Goal: Use online tool/utility: Utilize a website feature to perform a specific function

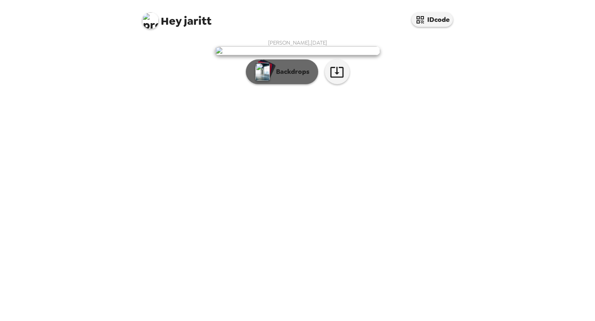
click at [297, 84] on button "Backdrops" at bounding box center [282, 71] width 72 height 25
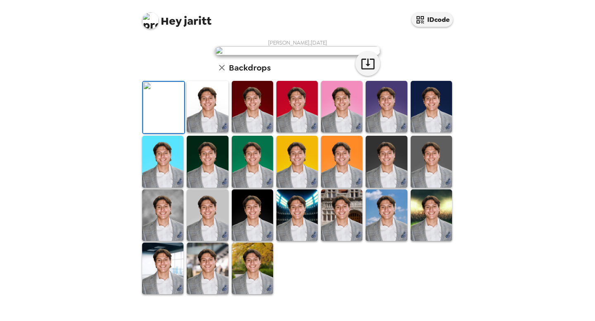
click at [208, 133] on img at bounding box center [207, 107] width 41 height 52
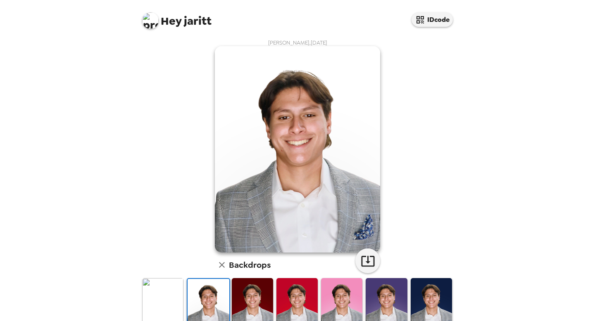
click at [245, 304] on img at bounding box center [252, 304] width 41 height 52
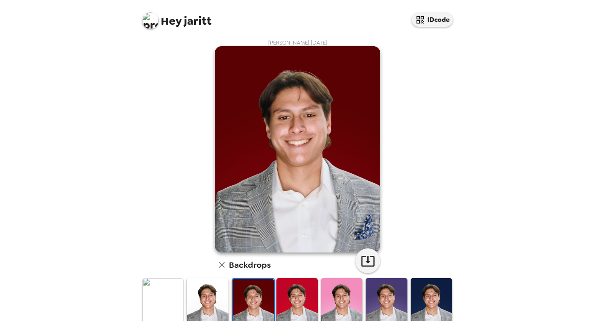
click at [280, 307] on img at bounding box center [296, 304] width 41 height 52
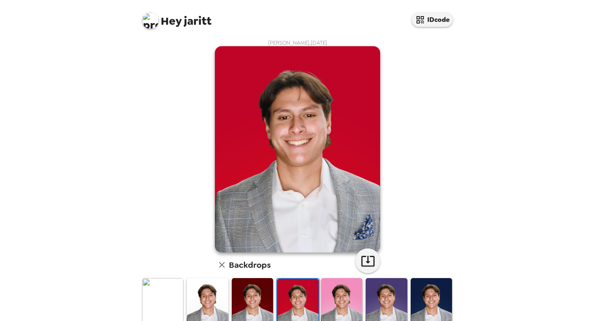
click at [441, 301] on img at bounding box center [430, 304] width 41 height 52
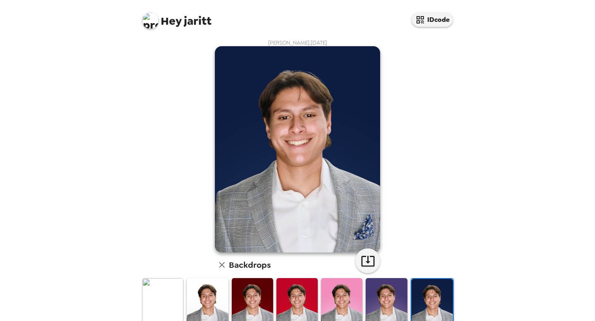
click at [387, 298] on img at bounding box center [385, 304] width 41 height 52
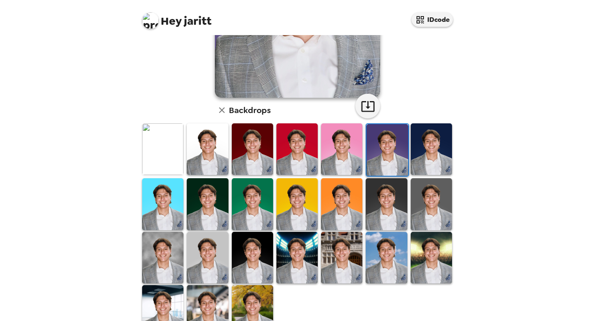
scroll to position [184, 0]
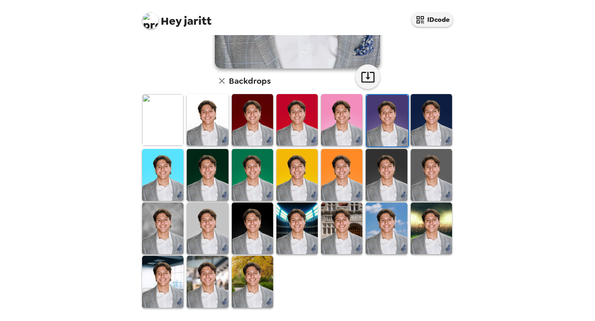
click at [247, 237] on img at bounding box center [252, 229] width 41 height 52
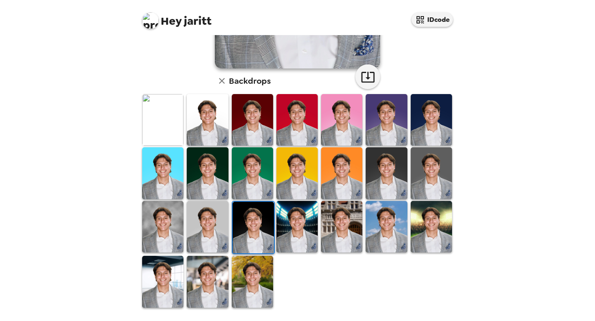
click at [221, 295] on img at bounding box center [207, 282] width 41 height 52
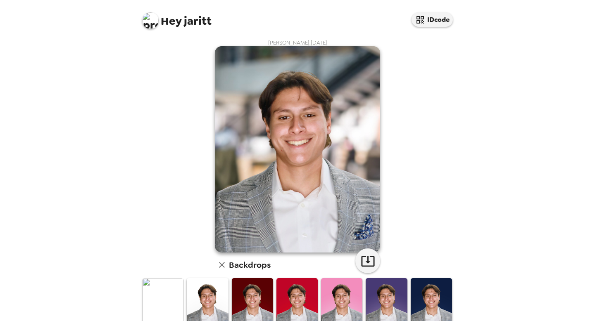
scroll to position [7, 0]
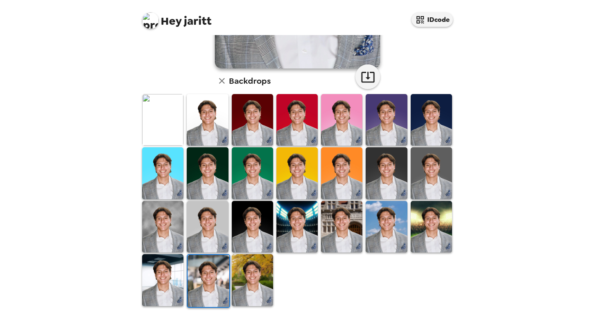
click at [170, 294] on img at bounding box center [162, 280] width 41 height 52
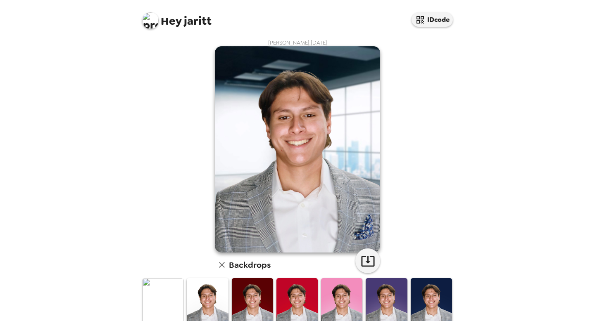
scroll to position [184, 0]
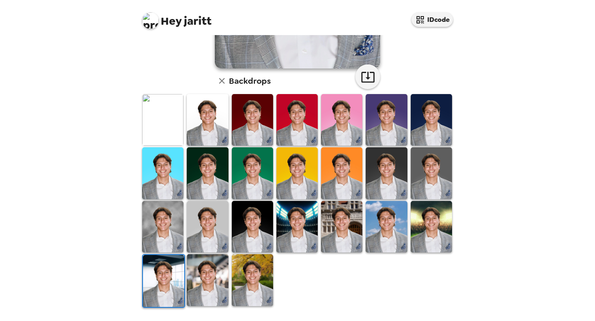
click at [250, 273] on img at bounding box center [252, 280] width 41 height 52
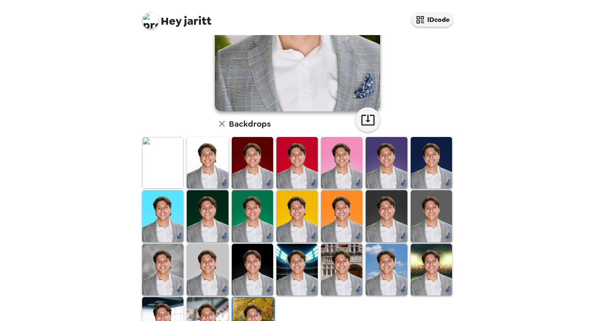
scroll to position [142, 0]
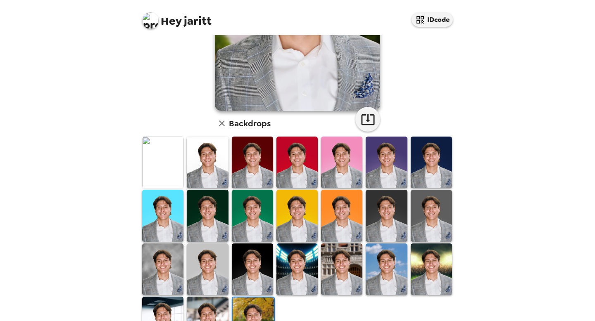
click at [331, 269] on img at bounding box center [341, 270] width 41 height 52
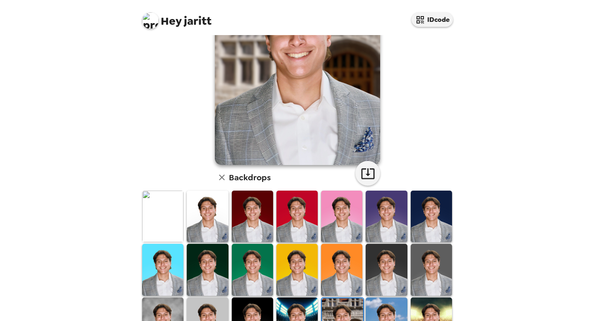
scroll to position [147, 0]
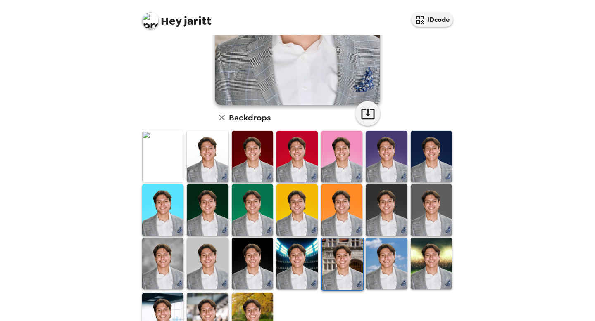
click at [374, 266] on img at bounding box center [385, 264] width 41 height 52
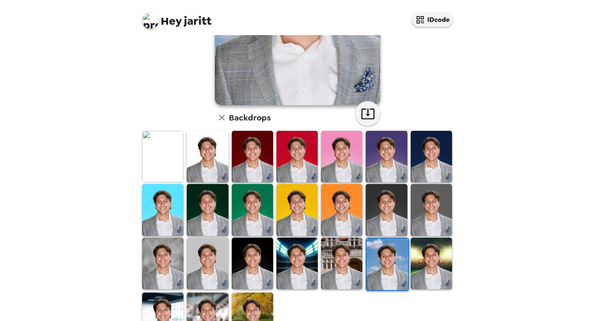
click at [420, 266] on img at bounding box center [430, 264] width 41 height 52
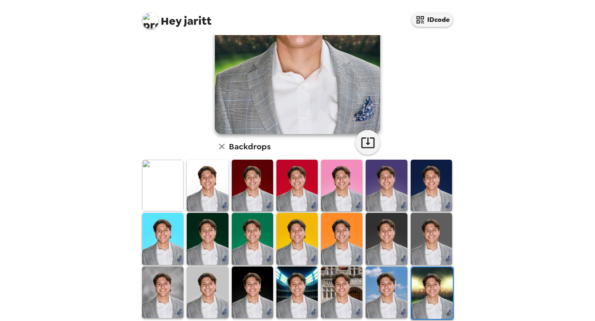
scroll to position [126, 0]
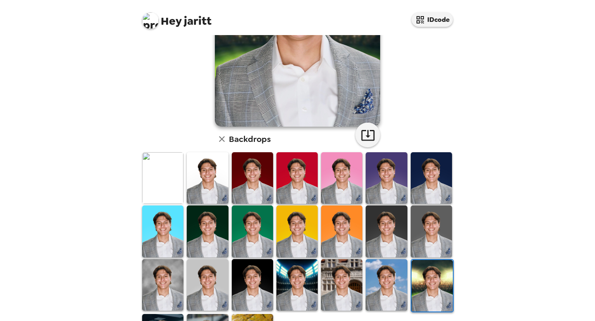
click at [429, 235] on img at bounding box center [430, 232] width 41 height 52
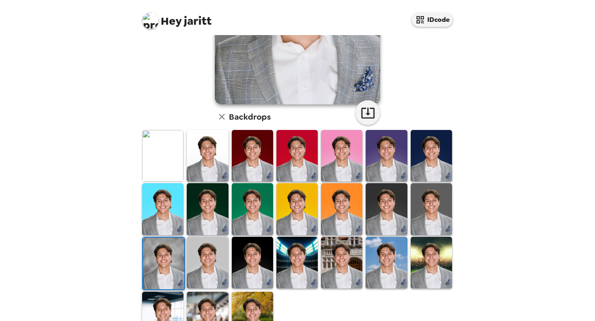
scroll to position [147, 0]
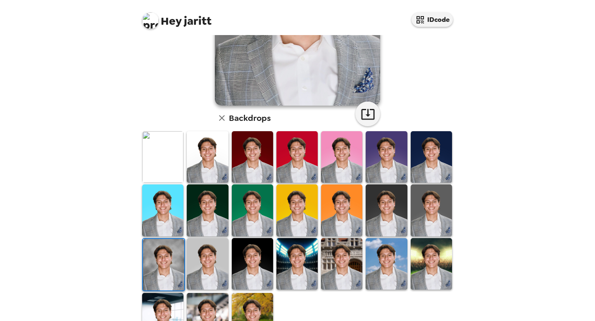
click at [202, 204] on img at bounding box center [207, 211] width 41 height 52
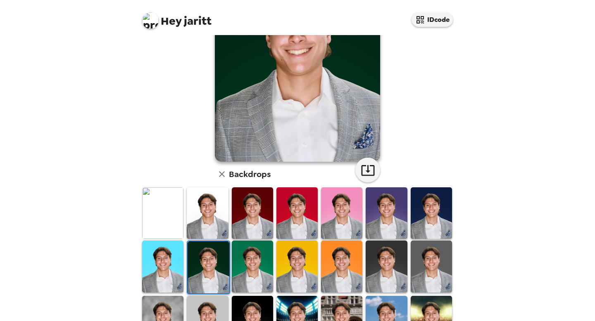
scroll to position [114, 0]
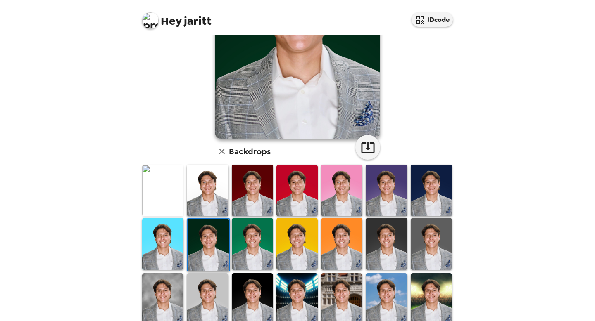
click at [262, 240] on img at bounding box center [252, 244] width 41 height 52
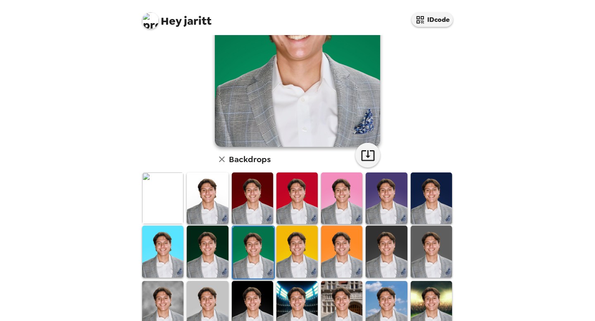
scroll to position [108, 0]
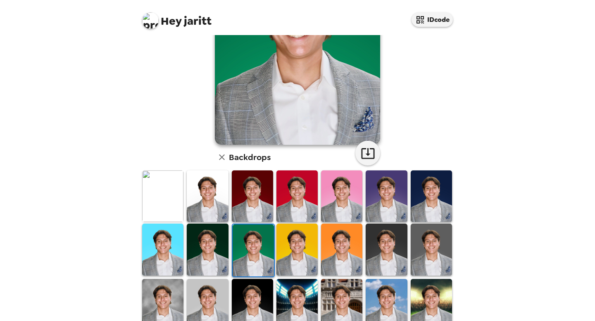
click at [381, 241] on img at bounding box center [385, 250] width 41 height 52
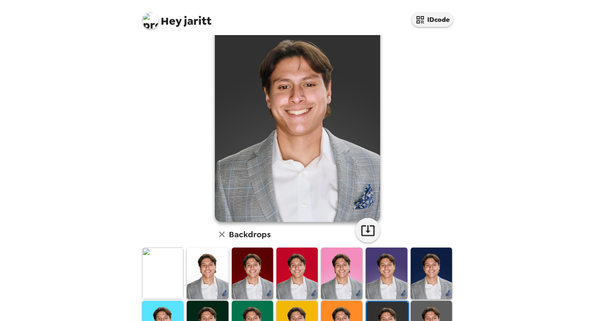
scroll to position [28, 0]
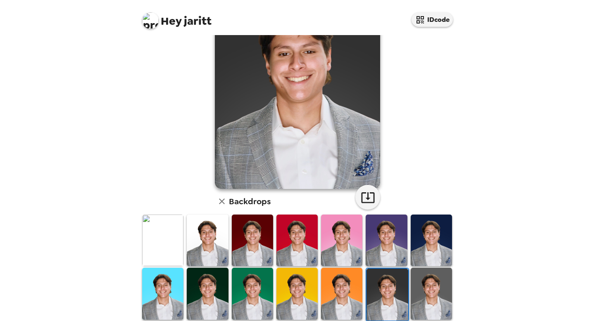
click at [427, 299] on img at bounding box center [430, 294] width 41 height 52
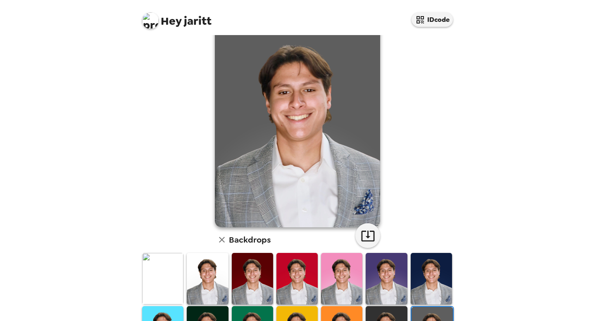
scroll to position [21, 0]
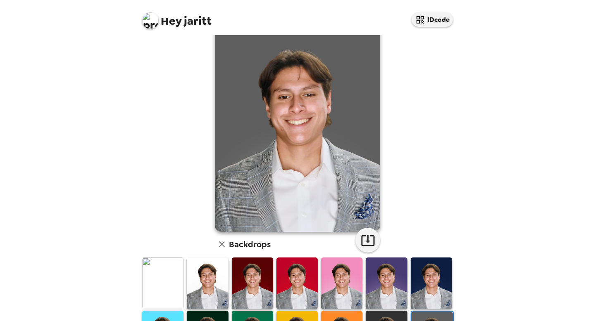
click at [430, 282] on img at bounding box center [430, 284] width 41 height 52
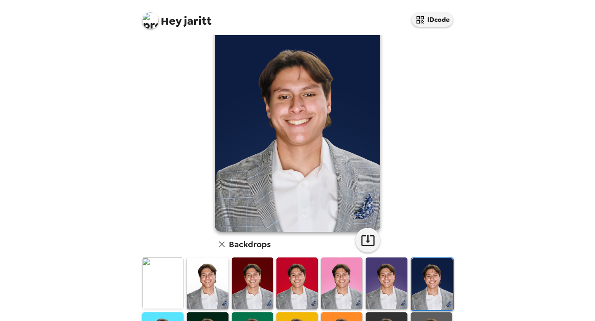
click at [395, 276] on img at bounding box center [385, 284] width 41 height 52
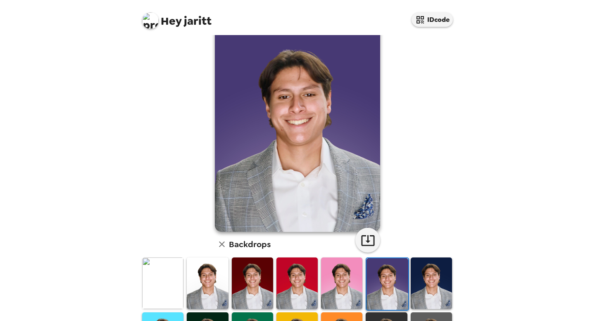
click at [363, 275] on div at bounding box center [341, 284] width 45 height 55
click at [346, 279] on img at bounding box center [341, 284] width 41 height 52
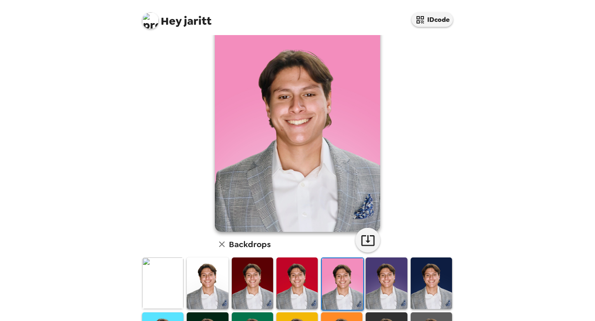
click at [296, 282] on img at bounding box center [296, 284] width 41 height 52
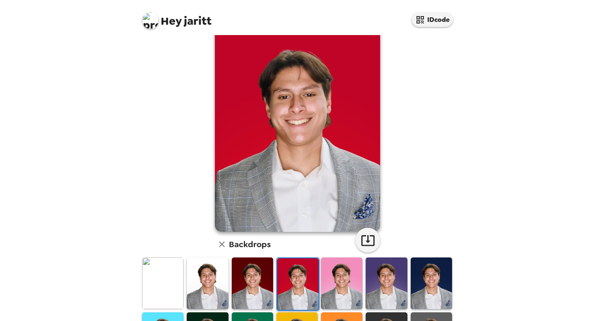
click at [251, 284] on img at bounding box center [252, 284] width 41 height 52
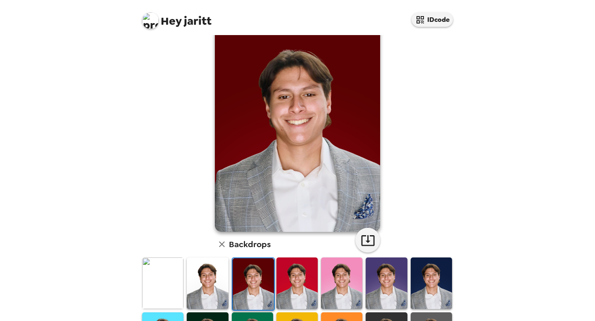
click at [216, 286] on img at bounding box center [207, 284] width 41 height 52
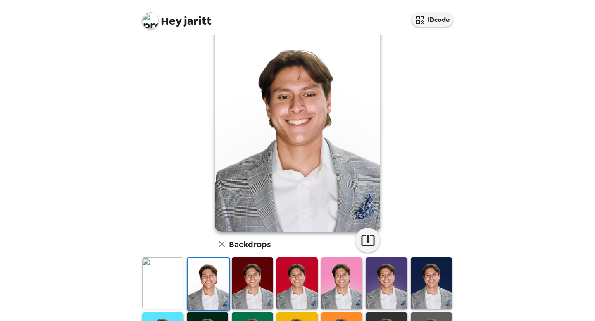
click at [202, 286] on img at bounding box center [207, 284] width 41 height 52
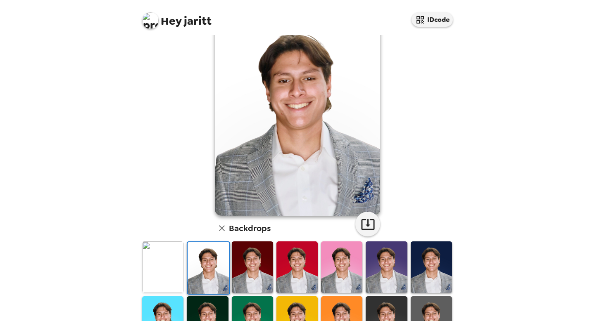
scroll to position [24, 0]
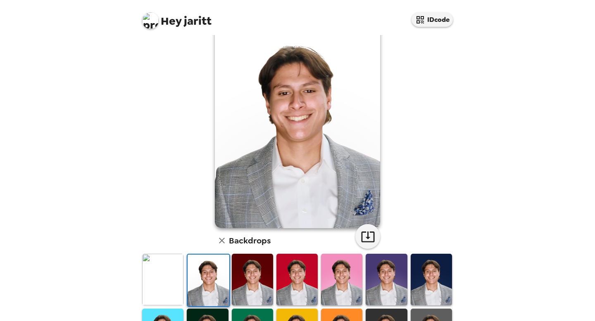
click at [294, 269] on img at bounding box center [296, 280] width 41 height 52
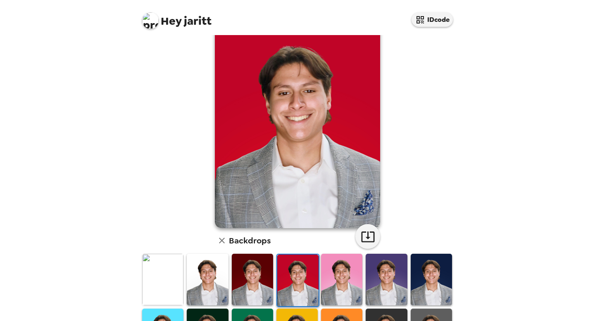
click at [263, 276] on img at bounding box center [252, 280] width 41 height 52
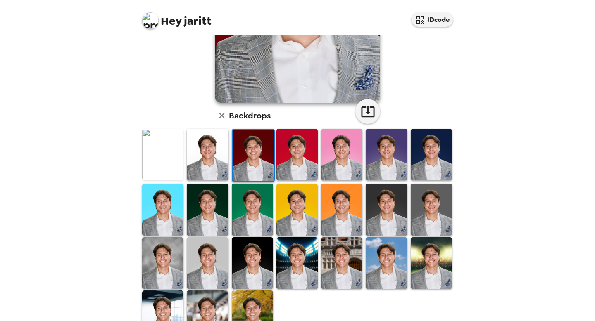
click at [216, 268] on img at bounding box center [207, 263] width 41 height 52
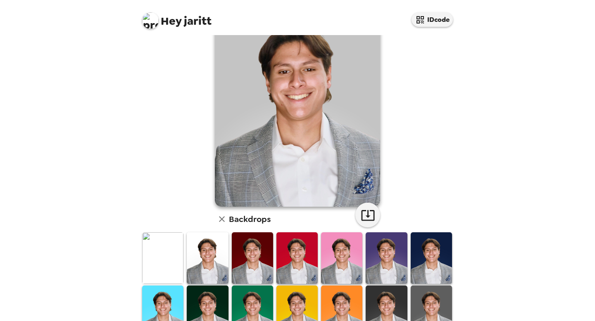
scroll to position [122, 0]
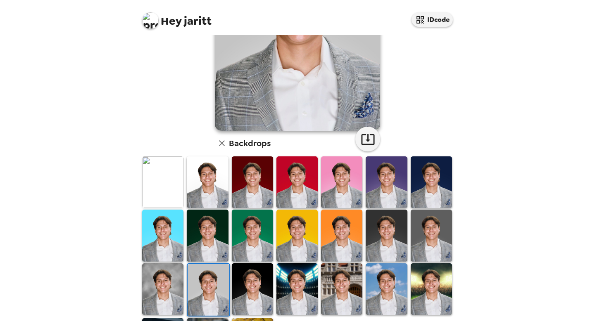
click at [158, 287] on img at bounding box center [162, 289] width 41 height 52
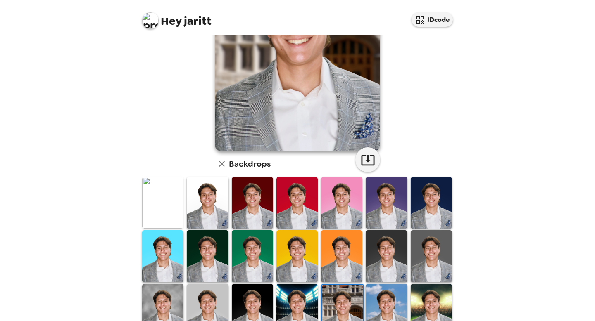
scroll to position [102, 0]
click at [168, 254] on img at bounding box center [162, 256] width 41 height 52
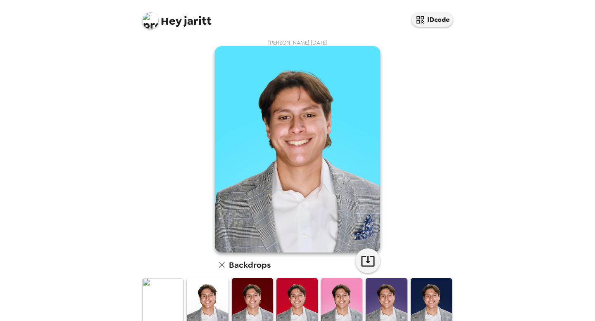
scroll to position [18, 0]
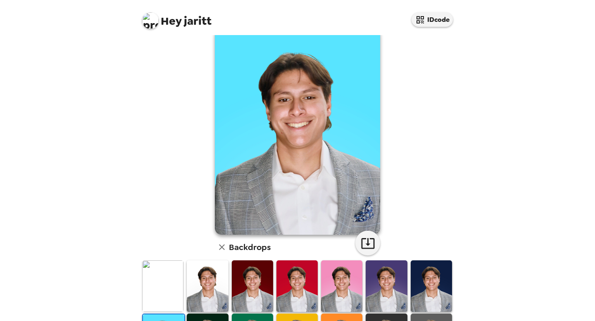
click at [211, 289] on img at bounding box center [207, 287] width 41 height 52
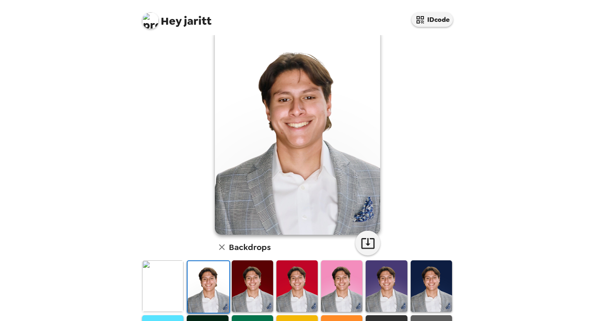
click at [247, 295] on img at bounding box center [252, 287] width 41 height 52
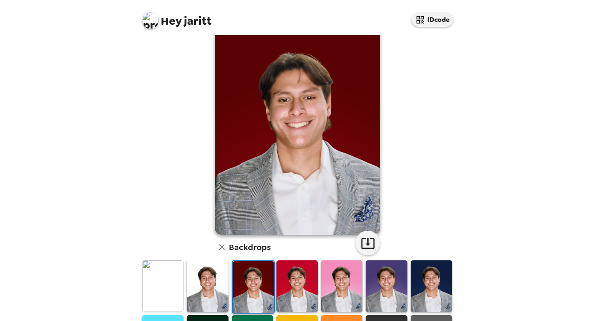
click at [275, 297] on div at bounding box center [297, 287] width 45 height 55
click at [289, 296] on img at bounding box center [296, 287] width 41 height 52
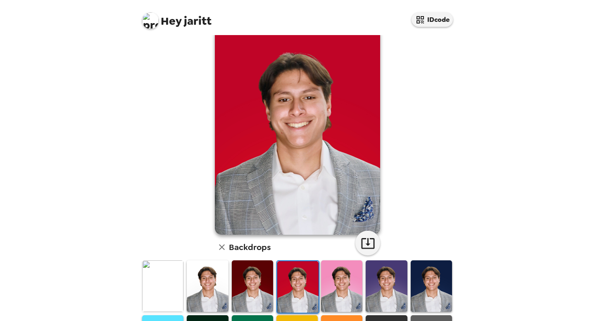
click at [353, 290] on img at bounding box center [341, 287] width 41 height 52
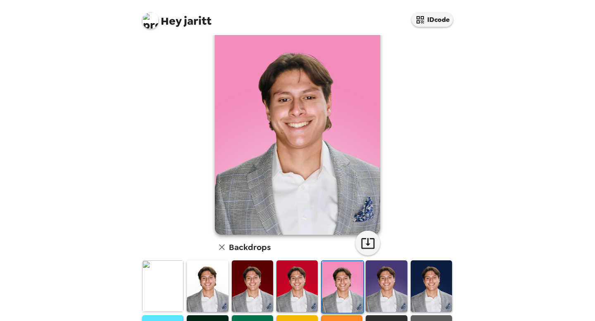
click at [383, 287] on img at bounding box center [385, 287] width 41 height 52
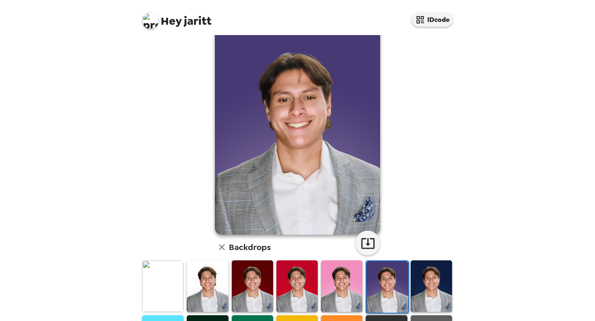
scroll to position [52, 0]
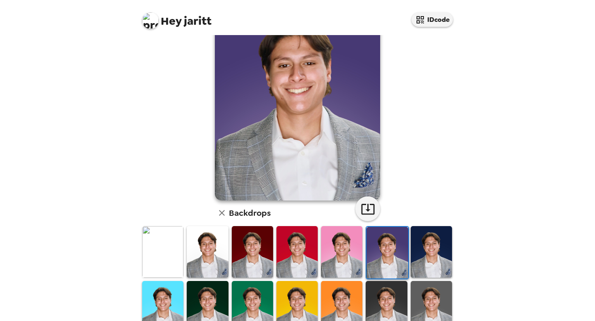
click at [426, 263] on img at bounding box center [430, 252] width 41 height 52
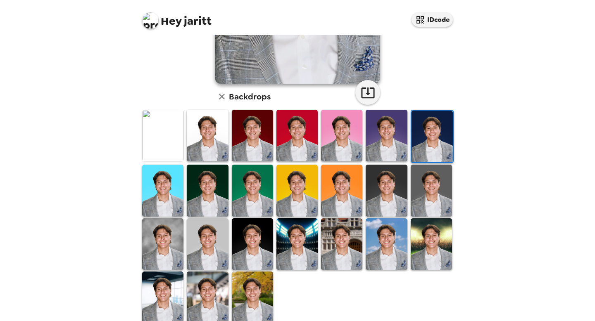
scroll to position [184, 0]
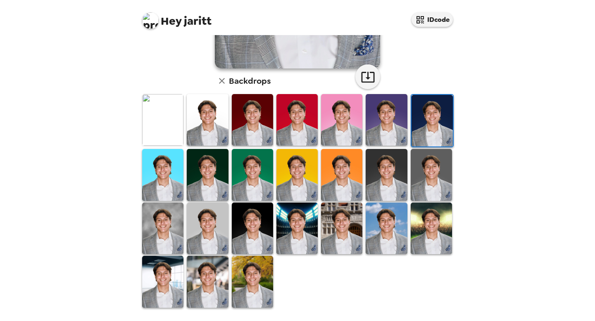
click at [421, 237] on img at bounding box center [430, 229] width 41 height 52
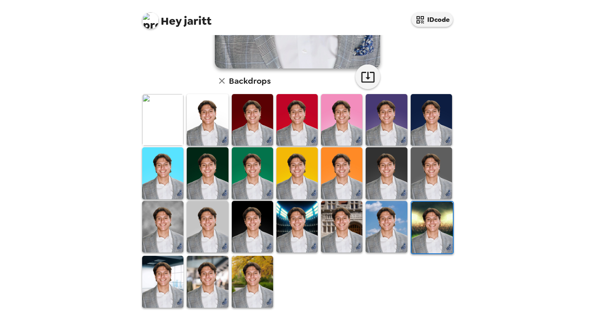
click at [247, 281] on img at bounding box center [252, 282] width 41 height 52
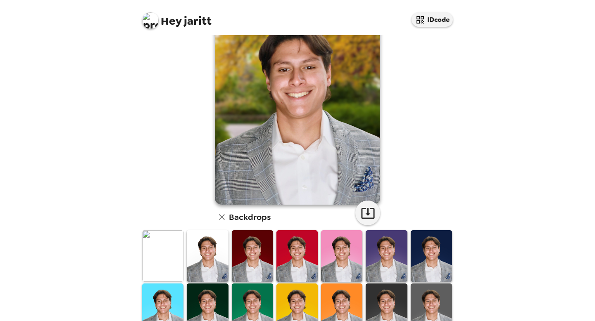
scroll to position [0, 0]
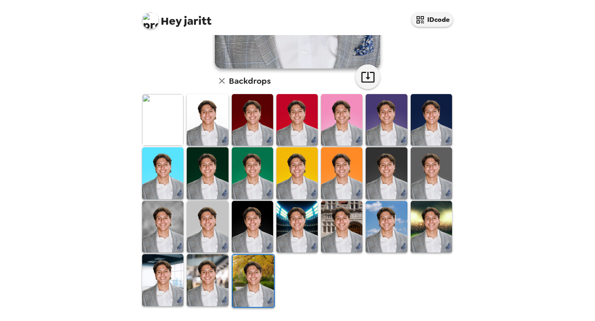
click at [175, 289] on img at bounding box center [162, 280] width 41 height 52
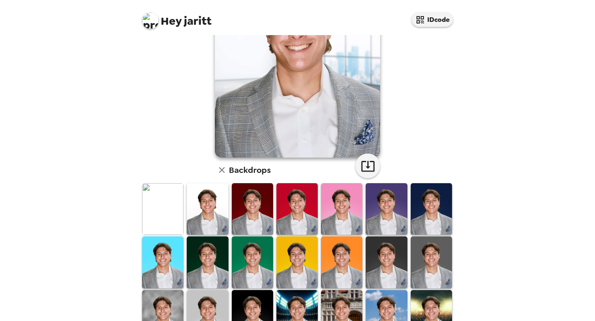
scroll to position [184, 0]
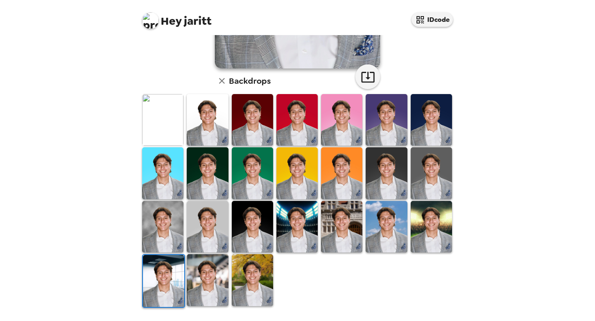
click at [212, 274] on img at bounding box center [207, 280] width 41 height 52
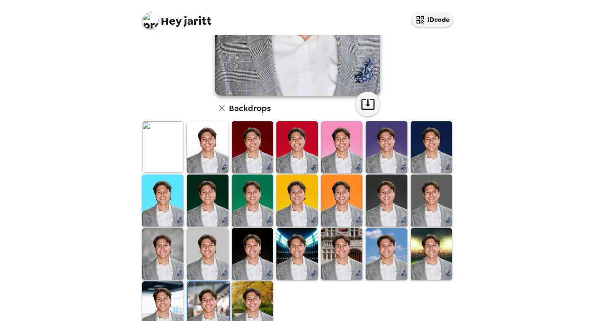
scroll to position [0, 0]
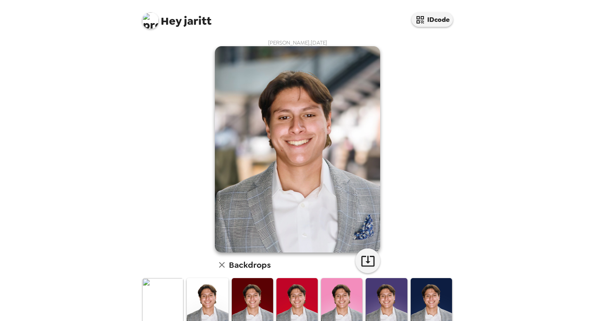
click at [453, 200] on div "jaritt kimbrell , 09-25-2025 Backdrops" at bounding box center [297, 266] width 314 height 454
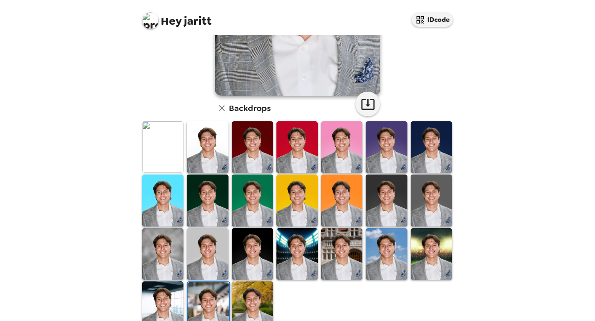
scroll to position [160, 0]
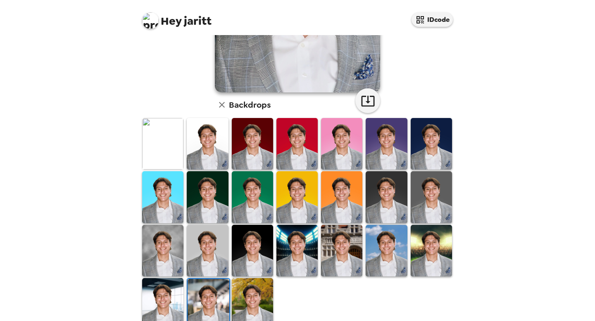
click at [153, 247] on img at bounding box center [162, 251] width 41 height 52
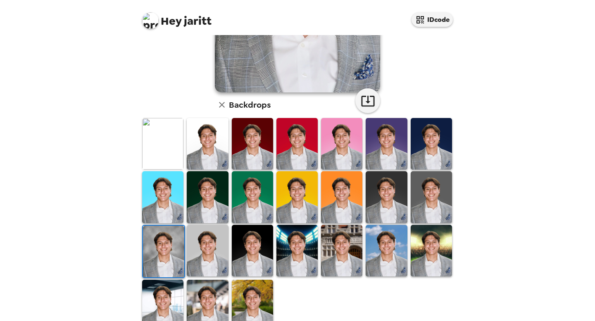
scroll to position [0, 0]
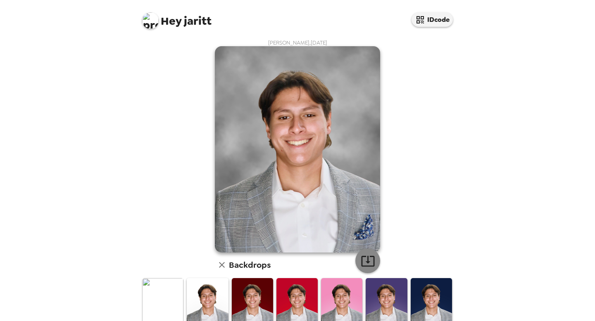
click at [361, 264] on icon "button" at bounding box center [367, 261] width 13 height 11
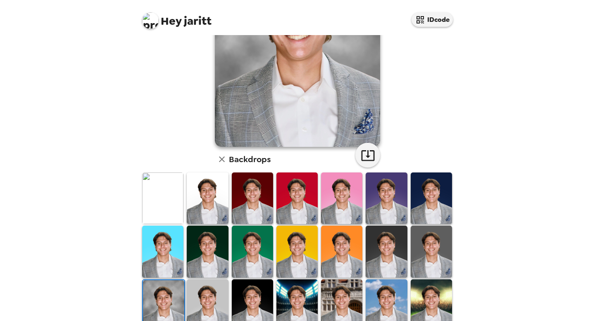
scroll to position [184, 0]
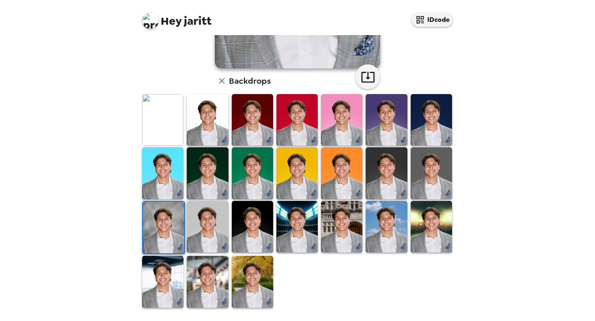
click at [213, 277] on img at bounding box center [207, 282] width 41 height 52
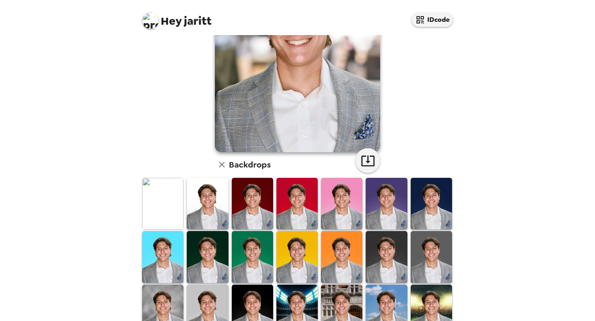
scroll to position [0, 0]
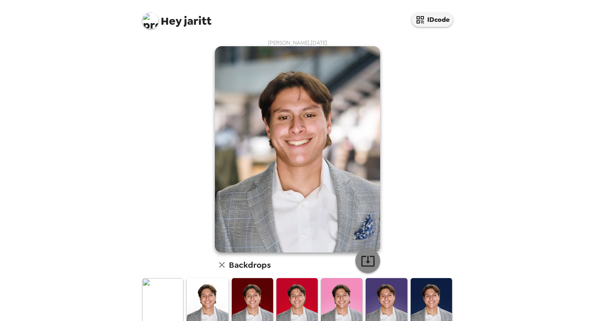
click at [363, 258] on icon "button" at bounding box center [367, 261] width 14 height 14
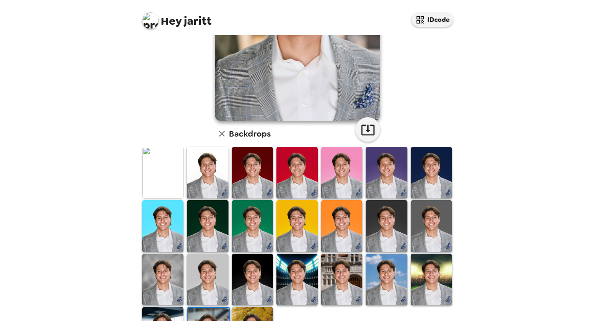
scroll to position [184, 0]
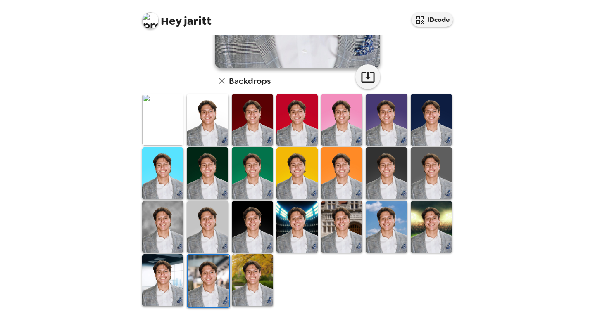
click at [396, 175] on img at bounding box center [385, 173] width 41 height 52
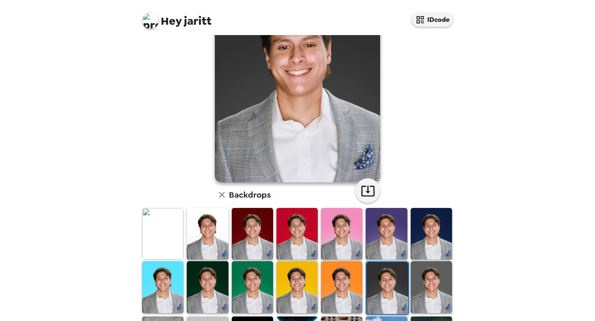
scroll to position [0, 0]
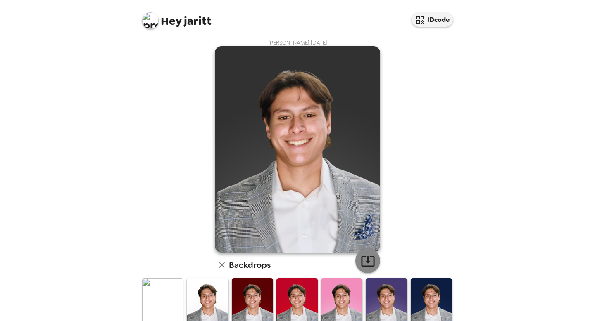
click at [369, 261] on icon "button" at bounding box center [367, 261] width 14 height 14
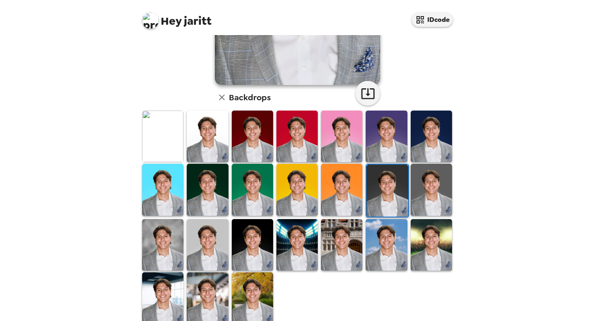
scroll to position [162, 0]
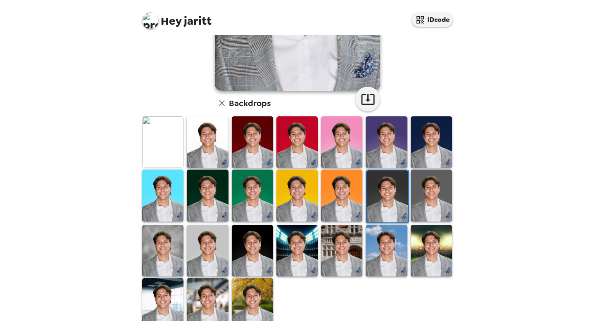
click at [262, 166] on img at bounding box center [252, 142] width 41 height 52
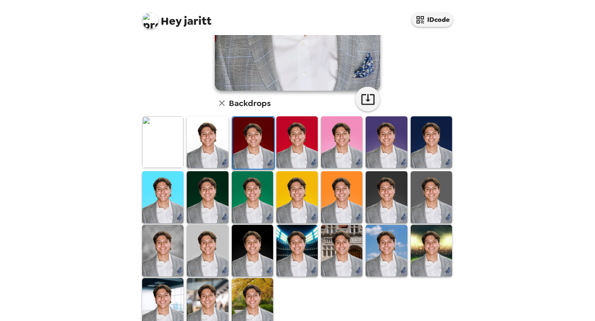
scroll to position [0, 0]
